Goal: Information Seeking & Learning: Learn about a topic

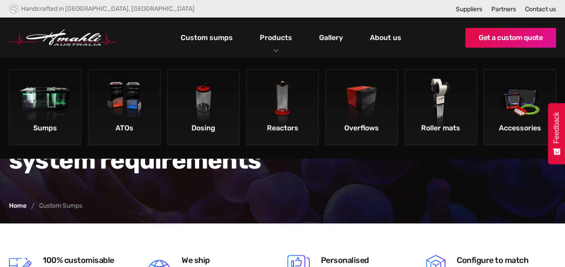
click at [274, 49] on div "Products" at bounding box center [276, 38] width 46 height 40
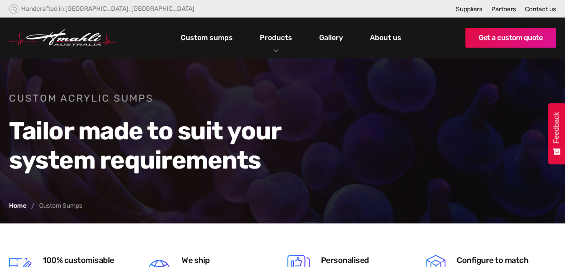
click at [277, 48] on div "Products" at bounding box center [276, 38] width 46 height 40
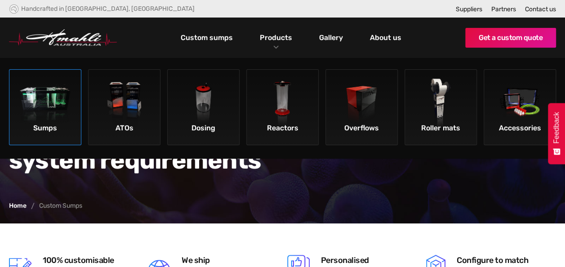
click at [61, 96] on img at bounding box center [45, 104] width 51 height 51
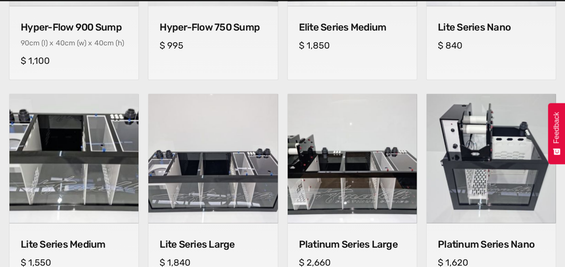
scroll to position [539, 0]
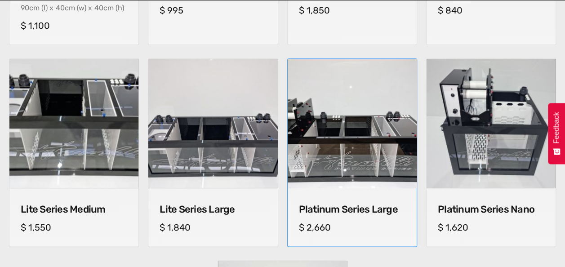
click at [360, 155] on img at bounding box center [352, 124] width 136 height 136
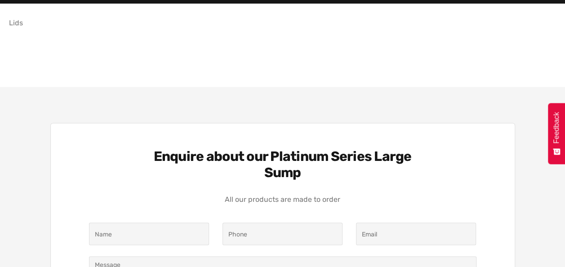
scroll to position [854, 0]
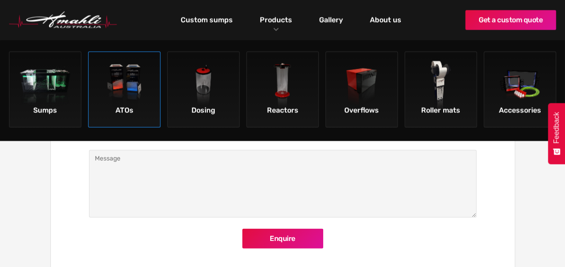
click at [131, 84] on img at bounding box center [124, 86] width 51 height 51
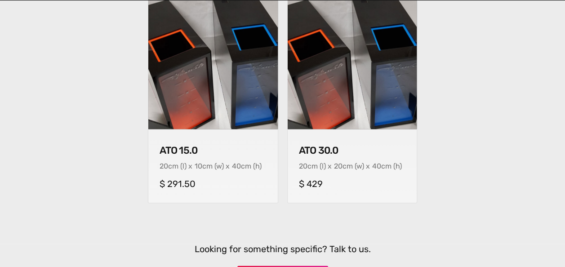
scroll to position [404, 0]
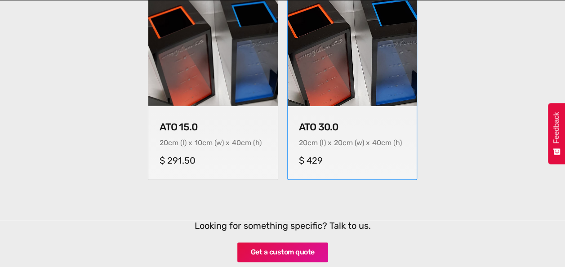
click at [349, 65] on img at bounding box center [352, 41] width 136 height 136
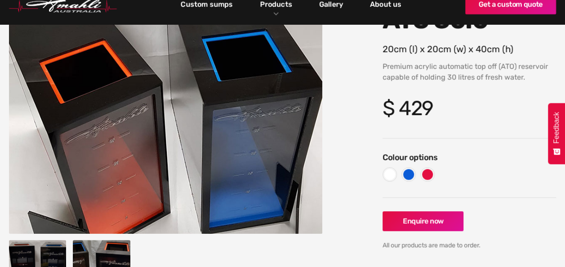
scroll to position [90, 0]
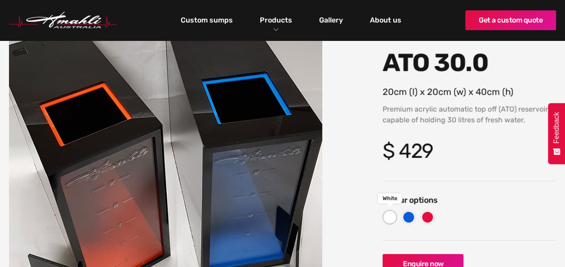
click at [394, 220] on div at bounding box center [389, 217] width 11 height 11
